Goal: Task Accomplishment & Management: Manage account settings

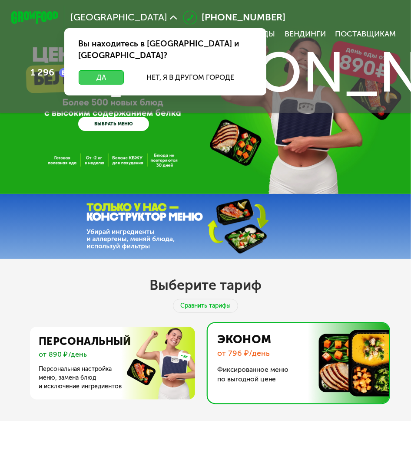
click at [113, 70] on button "Да" at bounding box center [101, 77] width 45 height 14
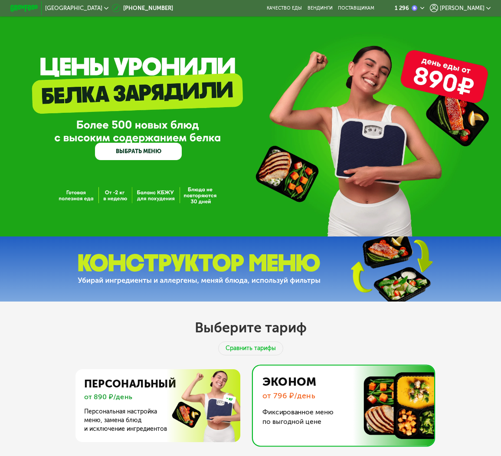
click at [419, 8] on span "[PERSON_NAME]" at bounding box center [462, 9] width 45 height 6
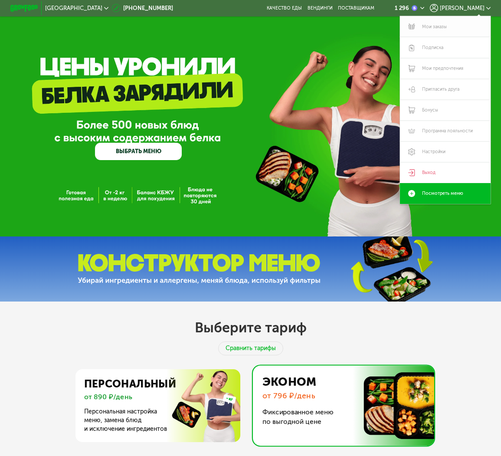
click at [419, 26] on link "Мои заказы" at bounding box center [445, 26] width 91 height 21
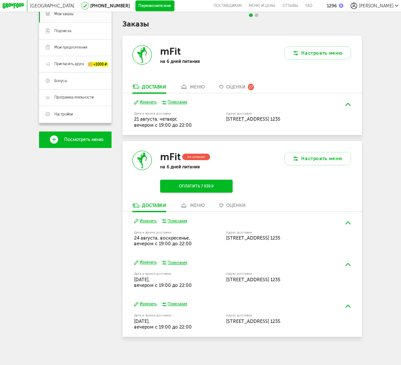
click at [200, 203] on div "меню" at bounding box center [197, 206] width 15 height 6
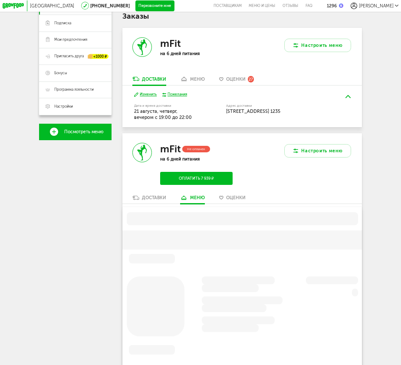
scroll to position [211, 0]
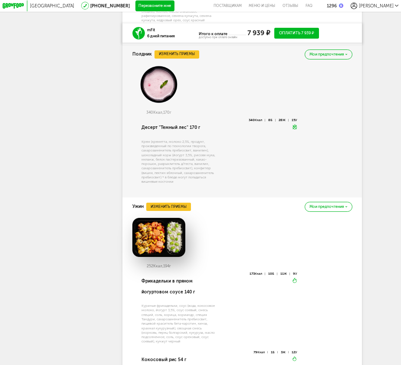
scroll to position [992, 0]
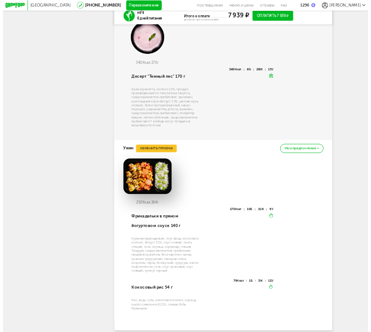
scroll to position [941, 0]
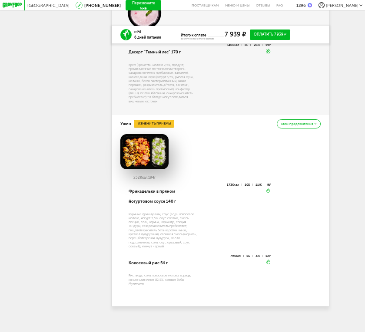
click at [160, 125] on button "Изменить приемы" at bounding box center [154, 123] width 40 height 7
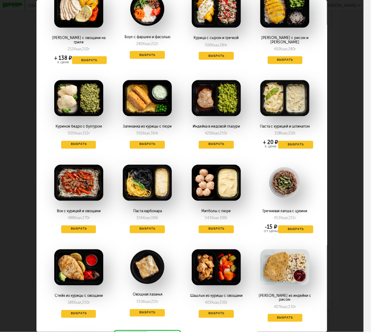
scroll to position [405, 0]
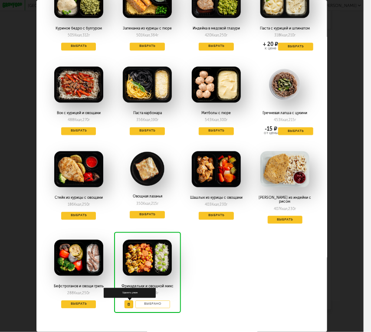
click at [126, 301] on button at bounding box center [129, 305] width 9 height 8
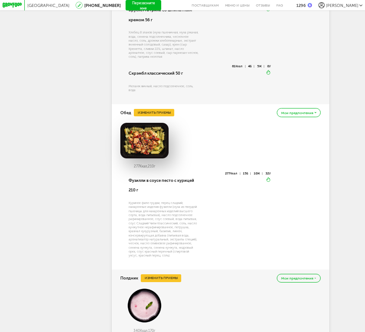
scroll to position [553, 0]
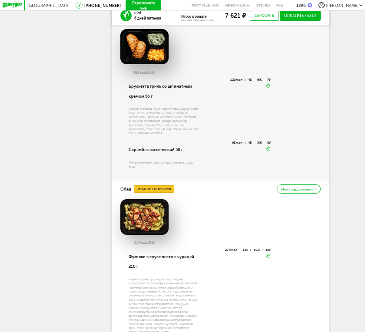
click at [167, 193] on button "Изменить приемы" at bounding box center [154, 188] width 40 height 7
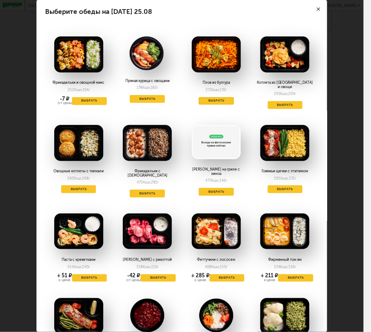
click at [224, 101] on button "Выбрать" at bounding box center [216, 101] width 35 height 8
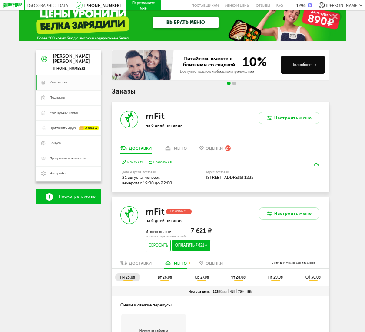
scroll to position [0, 0]
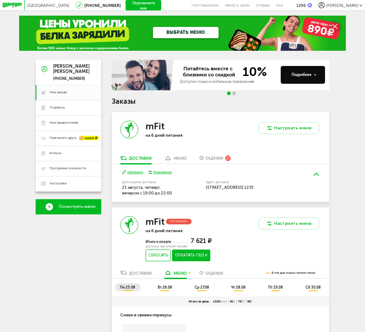
click at [168, 289] on span "вт 26.08" at bounding box center [165, 287] width 14 height 4
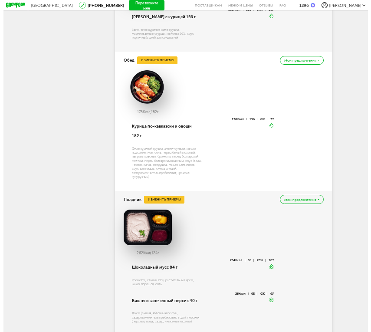
scroll to position [592, 0]
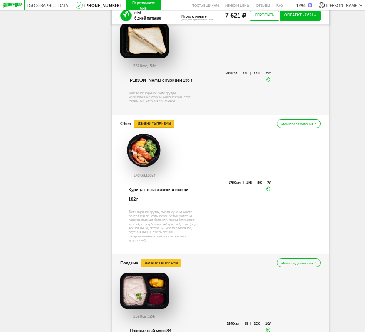
click at [158, 127] on button "Изменить приемы" at bounding box center [154, 123] width 40 height 7
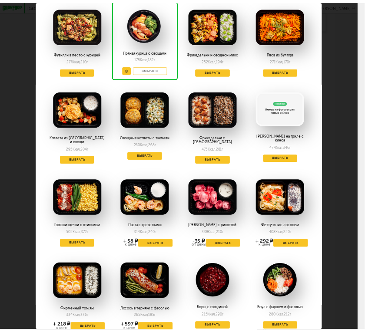
scroll to position [26, 0]
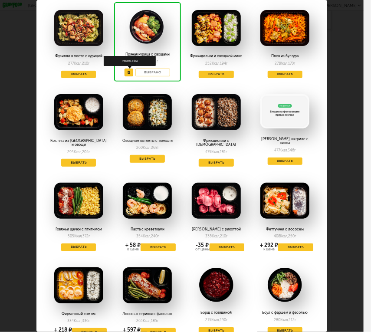
click at [128, 73] on icon at bounding box center [129, 72] width 3 height 3
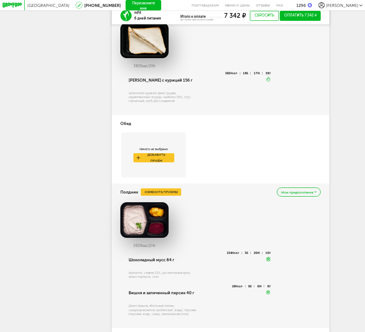
click at [89, 134] on div "[PERSON_NAME] [PHONE_NUMBER] Мои заказы Подписка Мои предпочтения Пригласить др…" at bounding box center [69, 37] width 66 height 1138
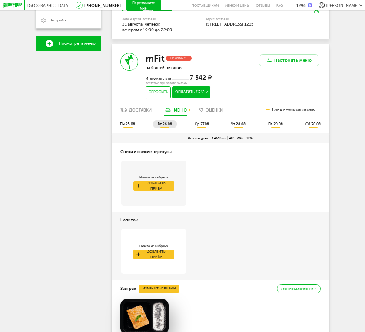
scroll to position [316, 0]
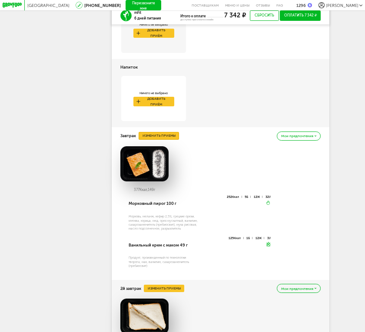
click at [148, 139] on button "Изменить приемы" at bounding box center [158, 135] width 40 height 7
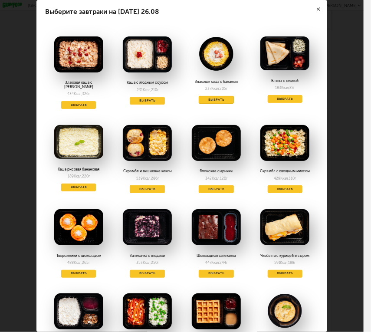
click at [207, 101] on button "Выбрать" at bounding box center [216, 100] width 35 height 8
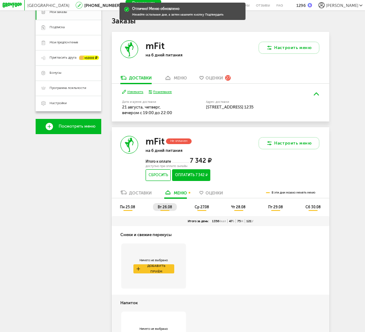
scroll to position [79, 0]
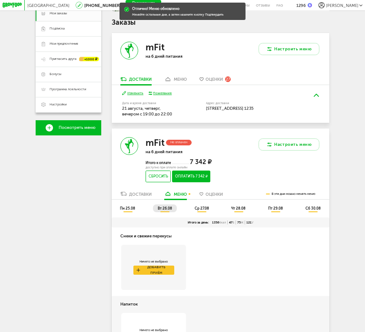
click at [205, 211] on span "ср 27.08" at bounding box center [201, 208] width 14 height 4
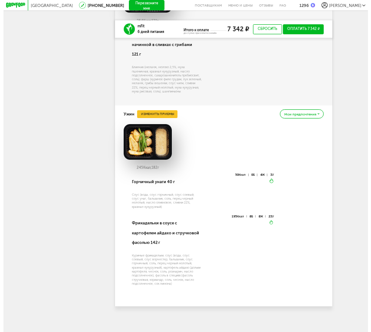
scroll to position [990, 0]
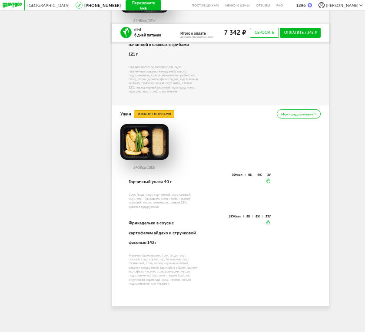
click at [158, 110] on button "Изменить приемы" at bounding box center [154, 113] width 40 height 7
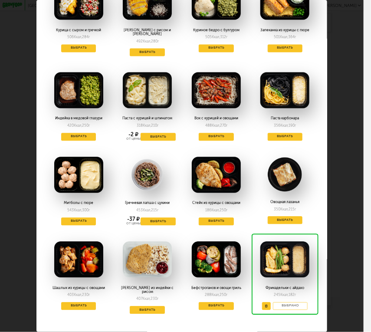
scroll to position [405, 0]
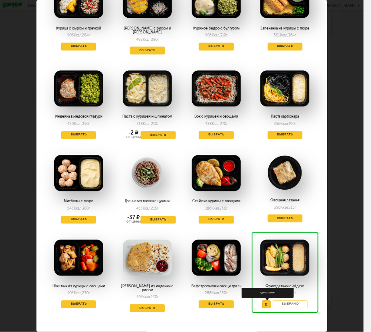
click at [262, 301] on button at bounding box center [266, 305] width 9 height 8
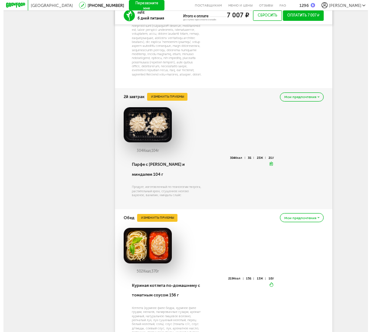
scroll to position [549, 0]
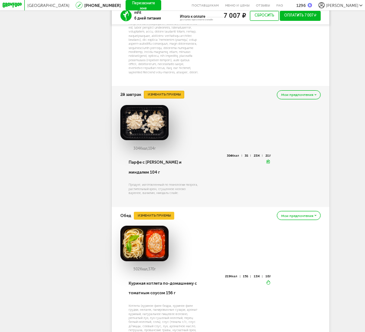
click at [173, 98] on button "Изменить приемы" at bounding box center [164, 94] width 40 height 7
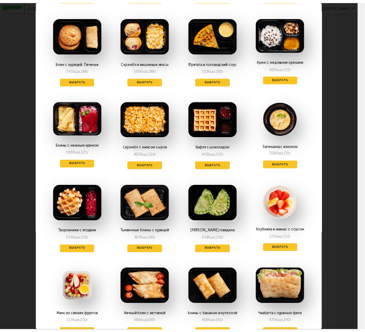
scroll to position [118, 0]
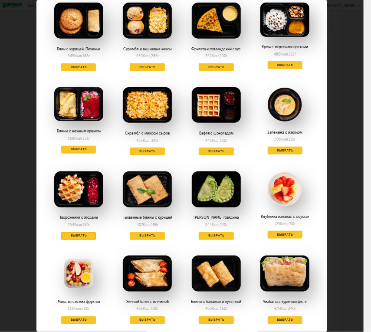
click at [80, 236] on button "Выбрать" at bounding box center [78, 236] width 35 height 8
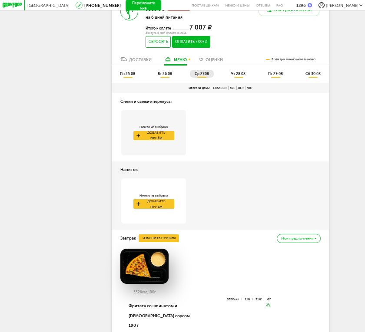
scroll to position [123, 0]
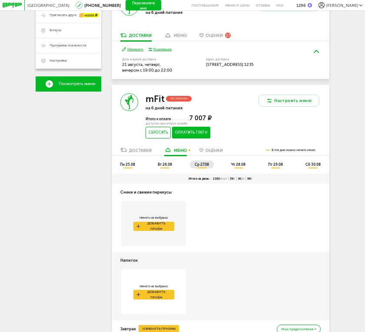
click at [243, 167] on span "чт 28.08" at bounding box center [238, 164] width 14 height 4
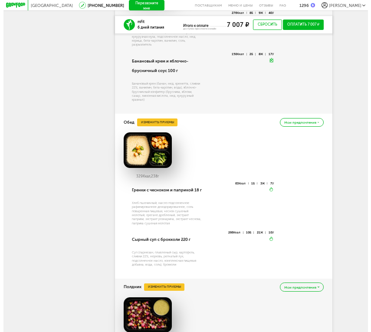
scroll to position [675, 0]
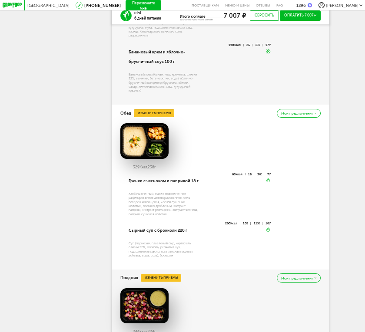
click at [151, 117] on button "Изменить приемы" at bounding box center [154, 112] width 40 height 7
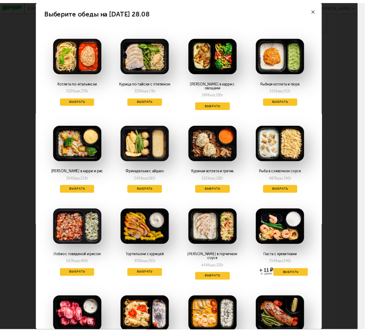
scroll to position [39, 0]
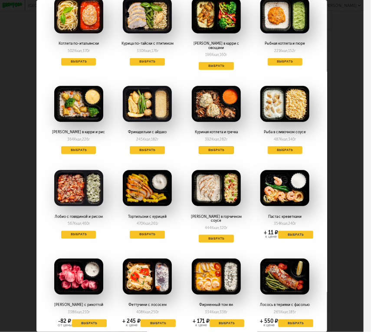
click at [209, 147] on button "Выбрать" at bounding box center [216, 150] width 35 height 8
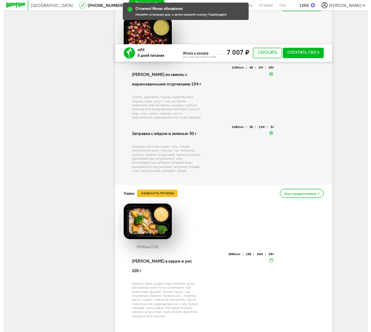
scroll to position [1025, 0]
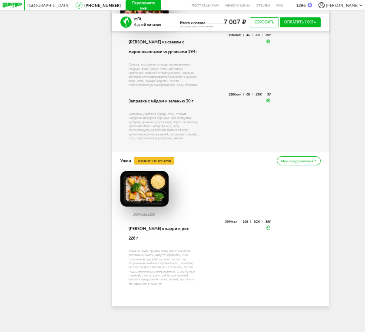
click at [161, 164] on button "Изменить приемы" at bounding box center [154, 160] width 40 height 7
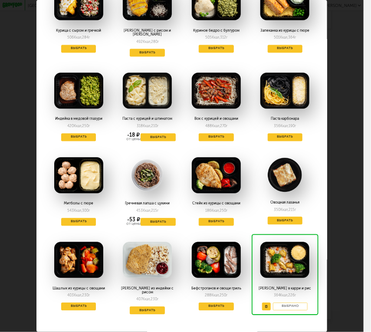
scroll to position [405, 0]
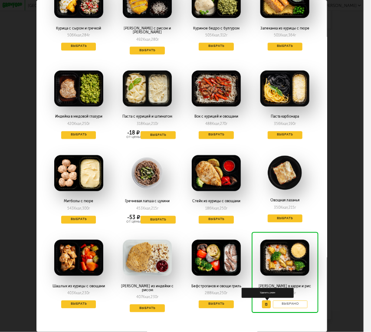
click at [265, 303] on icon at bounding box center [266, 304] width 3 height 3
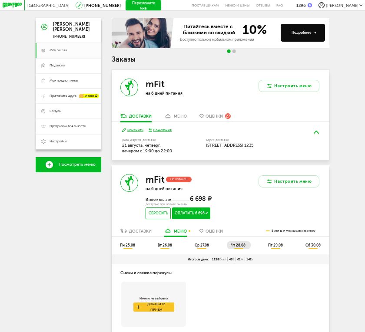
scroll to position [118, 0]
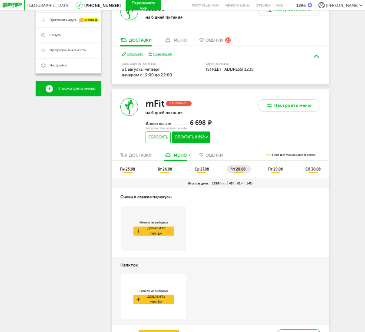
click at [279, 171] on span "пт 29.08" at bounding box center [275, 169] width 15 height 4
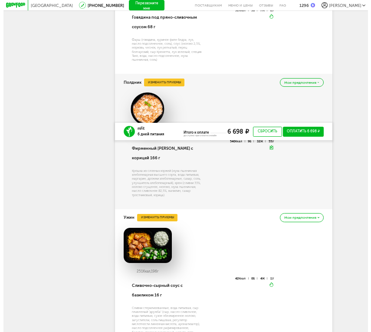
scroll to position [794, 0]
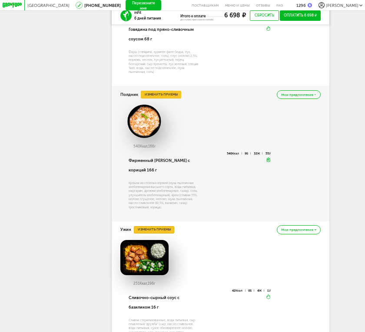
click at [165, 234] on button "Изменить приемы" at bounding box center [154, 229] width 40 height 7
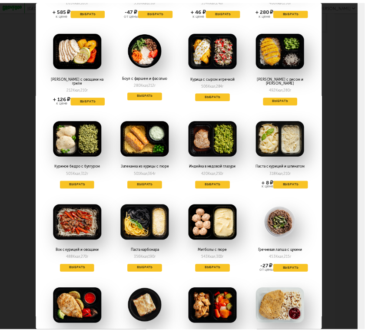
scroll to position [489, 0]
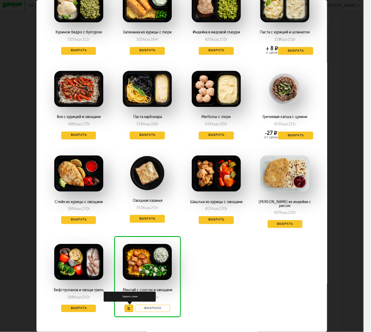
click at [128, 305] on button at bounding box center [129, 309] width 9 height 8
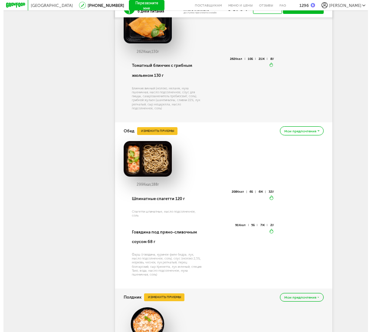
scroll to position [596, 0]
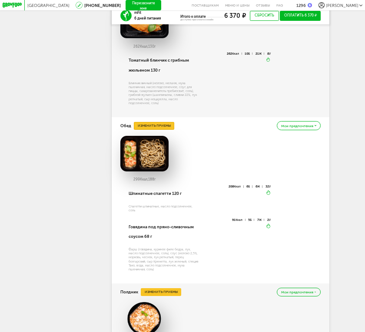
click at [160, 129] on button "Изменить приемы" at bounding box center [154, 125] width 40 height 7
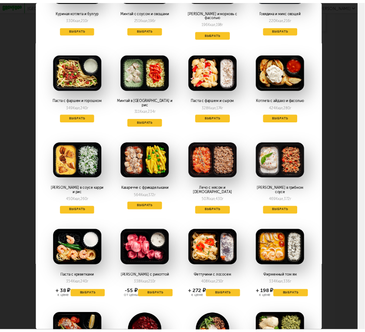
scroll to position [0, 0]
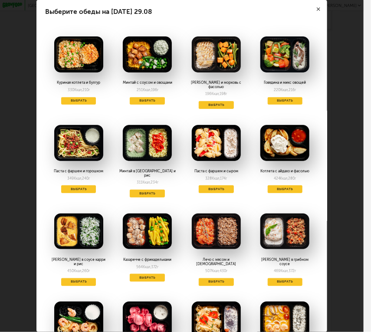
click at [317, 10] on icon at bounding box center [318, 8] width 3 height 3
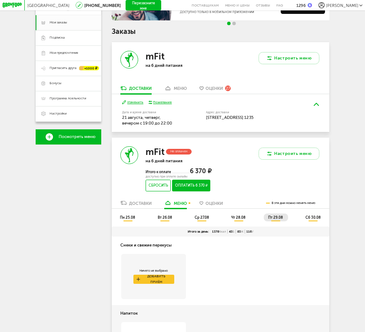
scroll to position [53, 0]
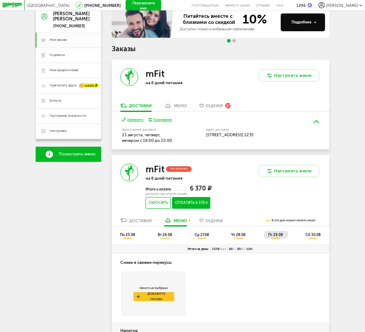
click at [316, 237] on span "сб 30.08" at bounding box center [312, 235] width 15 height 4
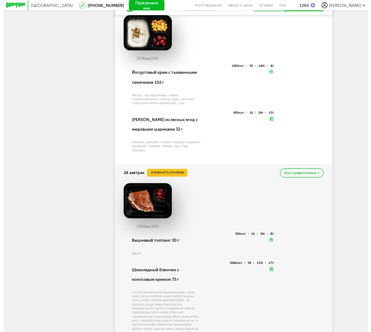
scroll to position [329, 0]
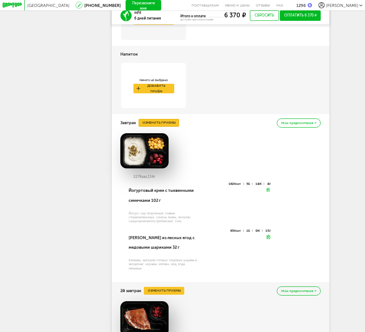
click at [148, 126] on button "Изменить приемы" at bounding box center [158, 122] width 40 height 7
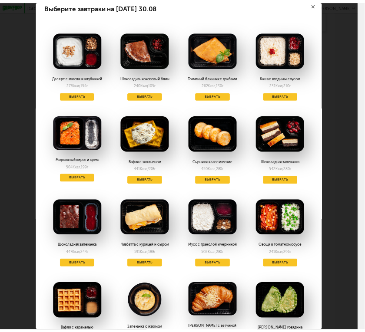
scroll to position [0, 0]
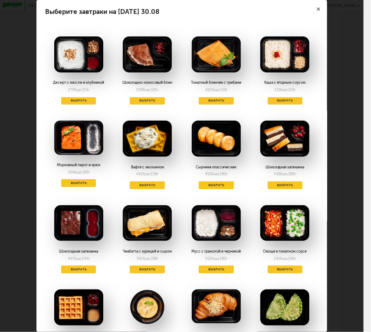
click at [282, 60] on img at bounding box center [284, 54] width 49 height 36
click at [280, 101] on button "Выбрать" at bounding box center [285, 101] width 35 height 8
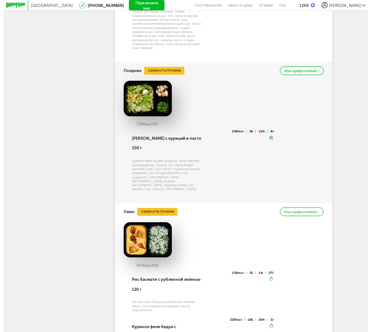
scroll to position [1000, 0]
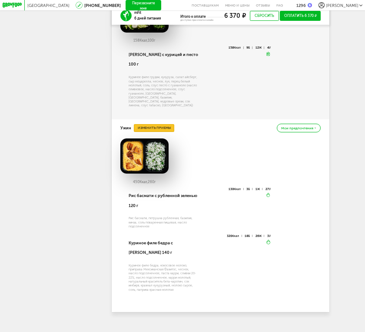
click at [157, 132] on button "Изменить приемы" at bounding box center [154, 127] width 40 height 7
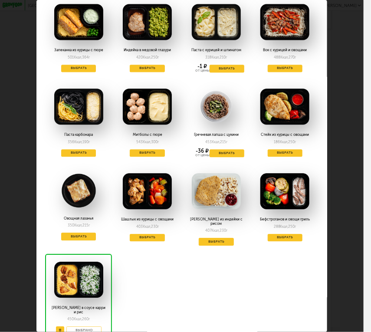
scroll to position [489, 0]
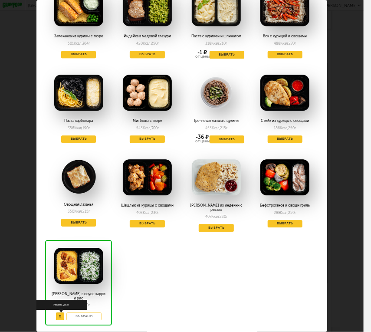
click at [59, 315] on icon at bounding box center [60, 316] width 3 height 3
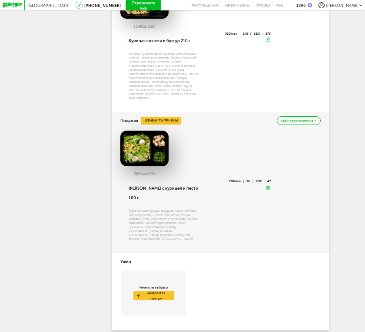
scroll to position [868, 0]
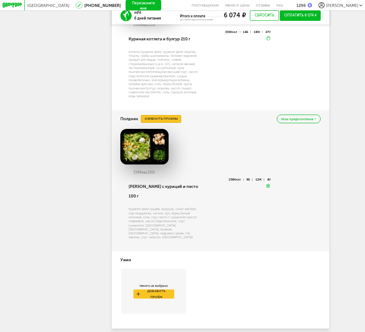
click at [169, 122] on button "Изменить приемы" at bounding box center [161, 118] width 40 height 7
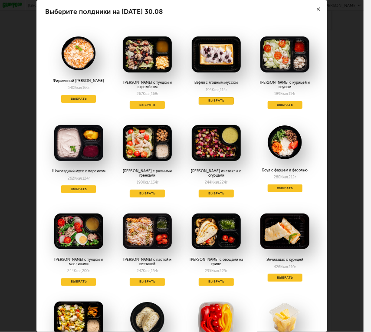
click at [226, 102] on button "Выбрать" at bounding box center [216, 101] width 35 height 8
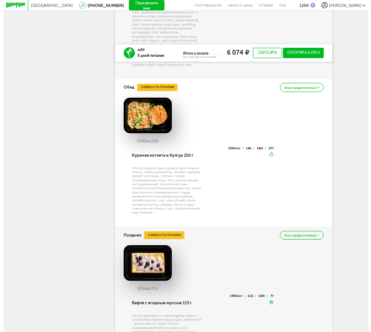
scroll to position [710, 0]
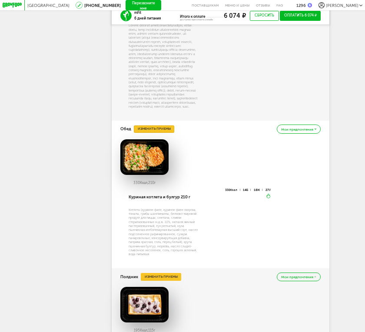
click at [147, 133] on button "Изменить приемы" at bounding box center [154, 128] width 40 height 7
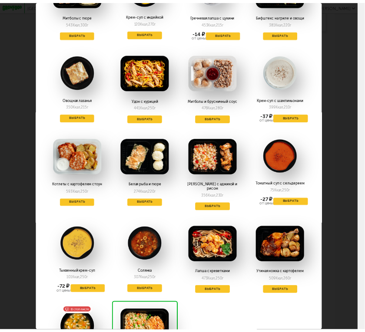
scroll to position [742, 0]
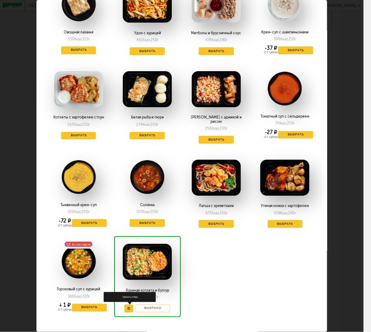
click at [128, 305] on button at bounding box center [129, 309] width 9 height 8
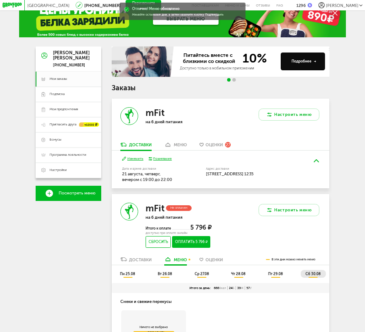
scroll to position [0, 0]
